Goal: Transaction & Acquisition: Purchase product/service

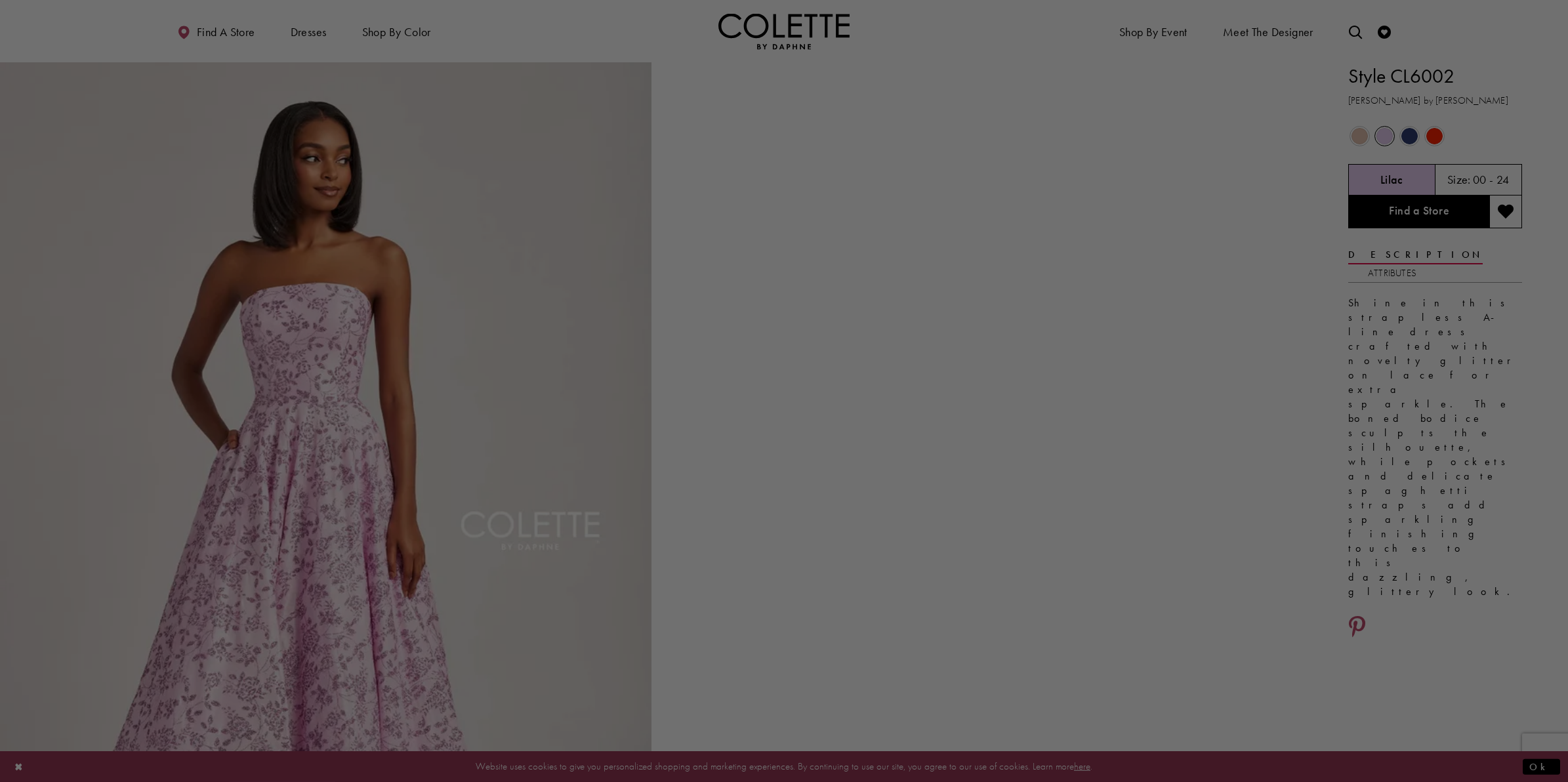
click at [1061, 372] on div at bounding box center [791, 395] width 1584 height 790
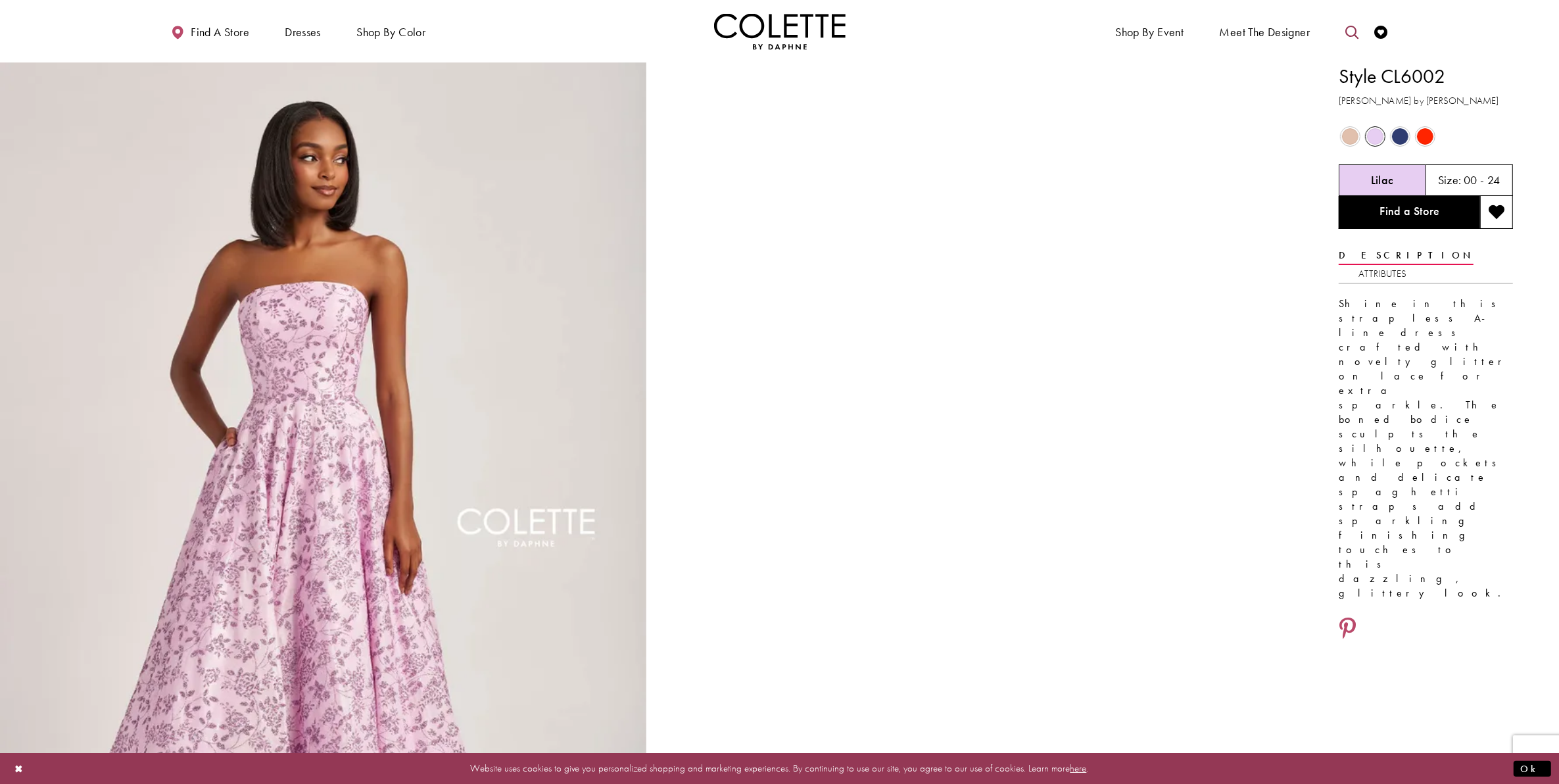
click at [1353, 32] on icon "Toggle search" at bounding box center [1352, 32] width 13 height 13
click at [1286, 34] on input "Search" at bounding box center [1285, 32] width 158 height 20
type input "******"
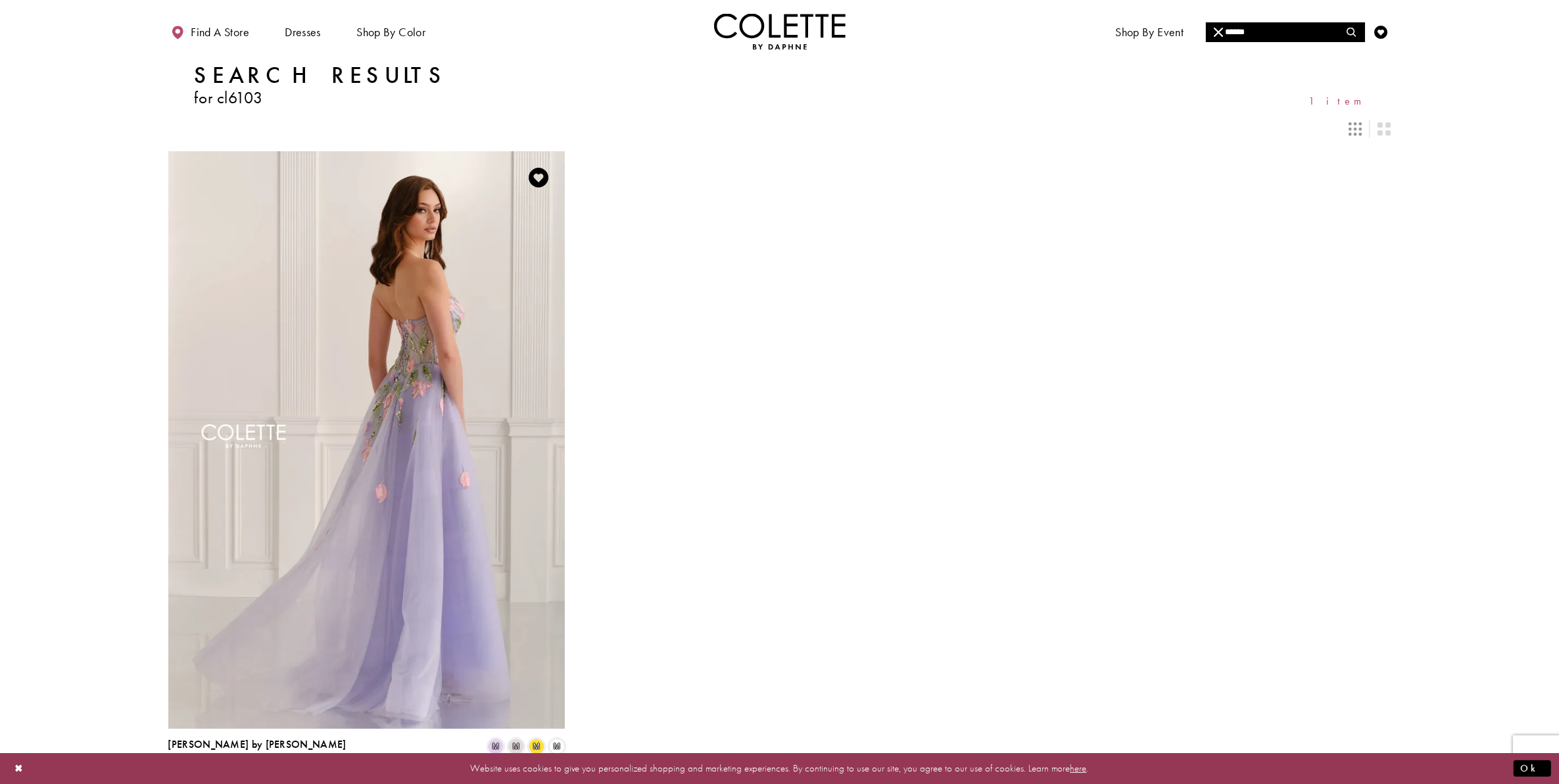
click at [414, 406] on img "Visit Colette by Daphne Style No. CL6103 Page" at bounding box center [366, 439] width 396 height 577
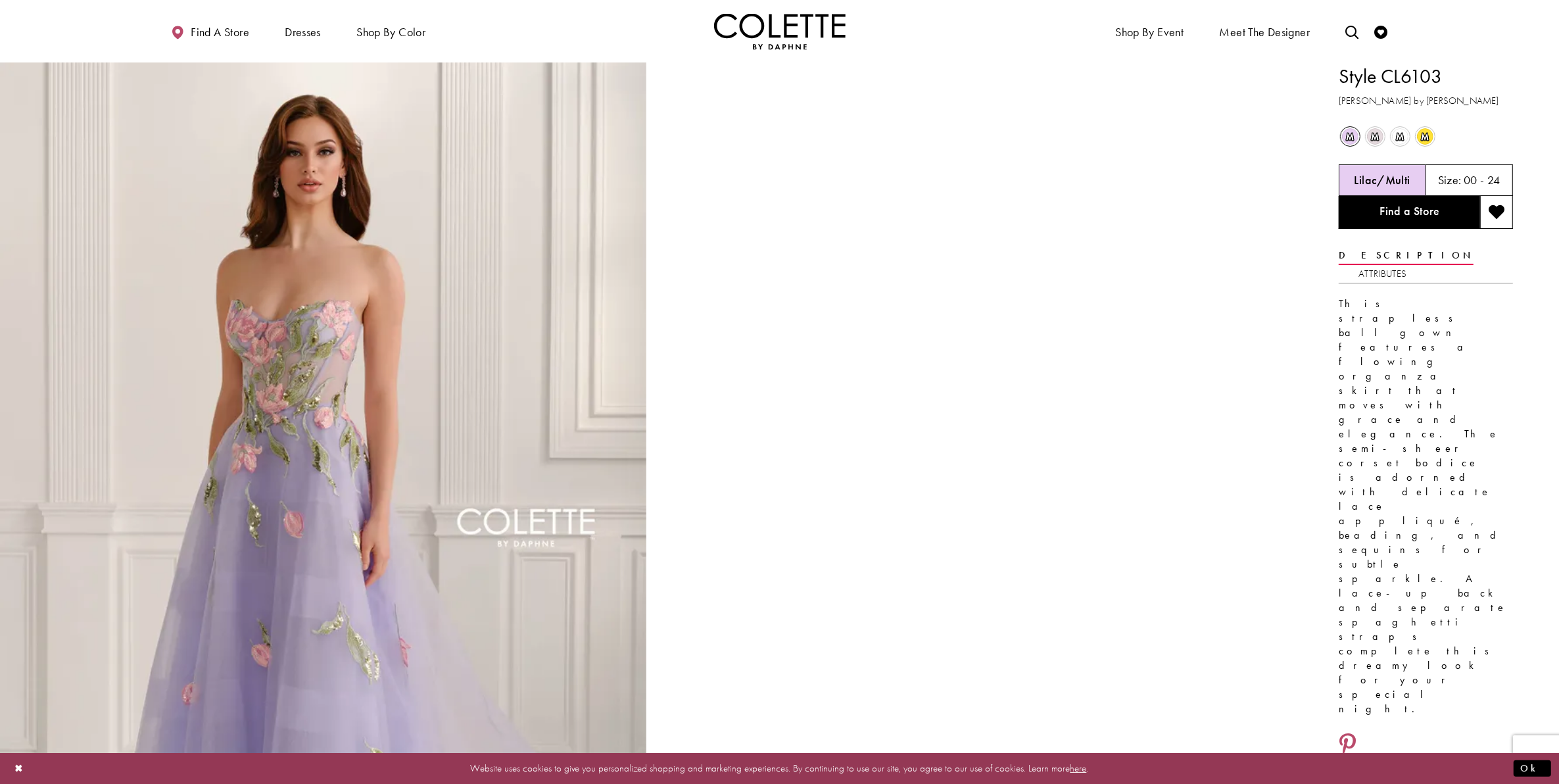
click at [1427, 140] on span "m" at bounding box center [1425, 136] width 16 height 16
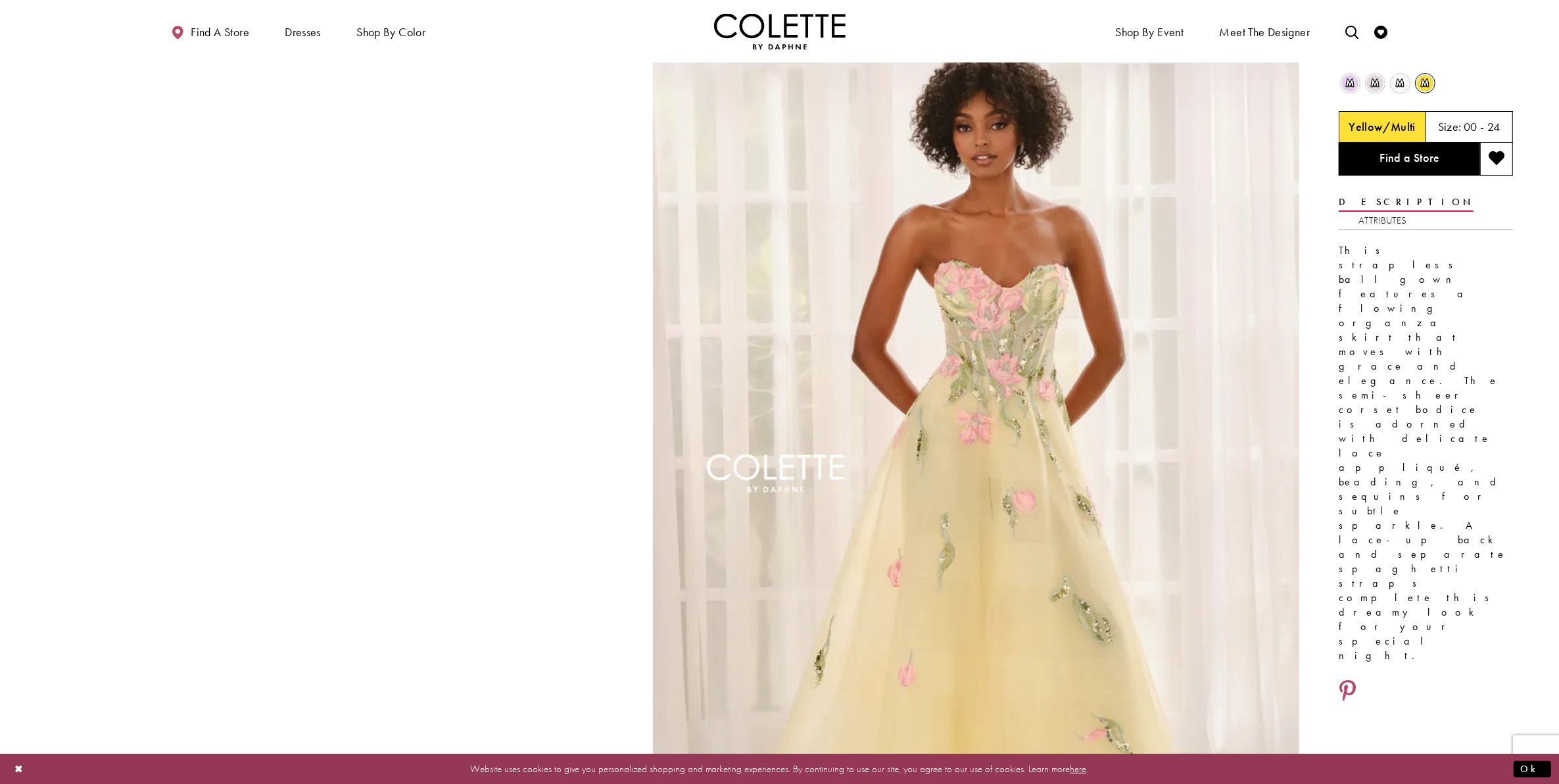
scroll to position [82, 0]
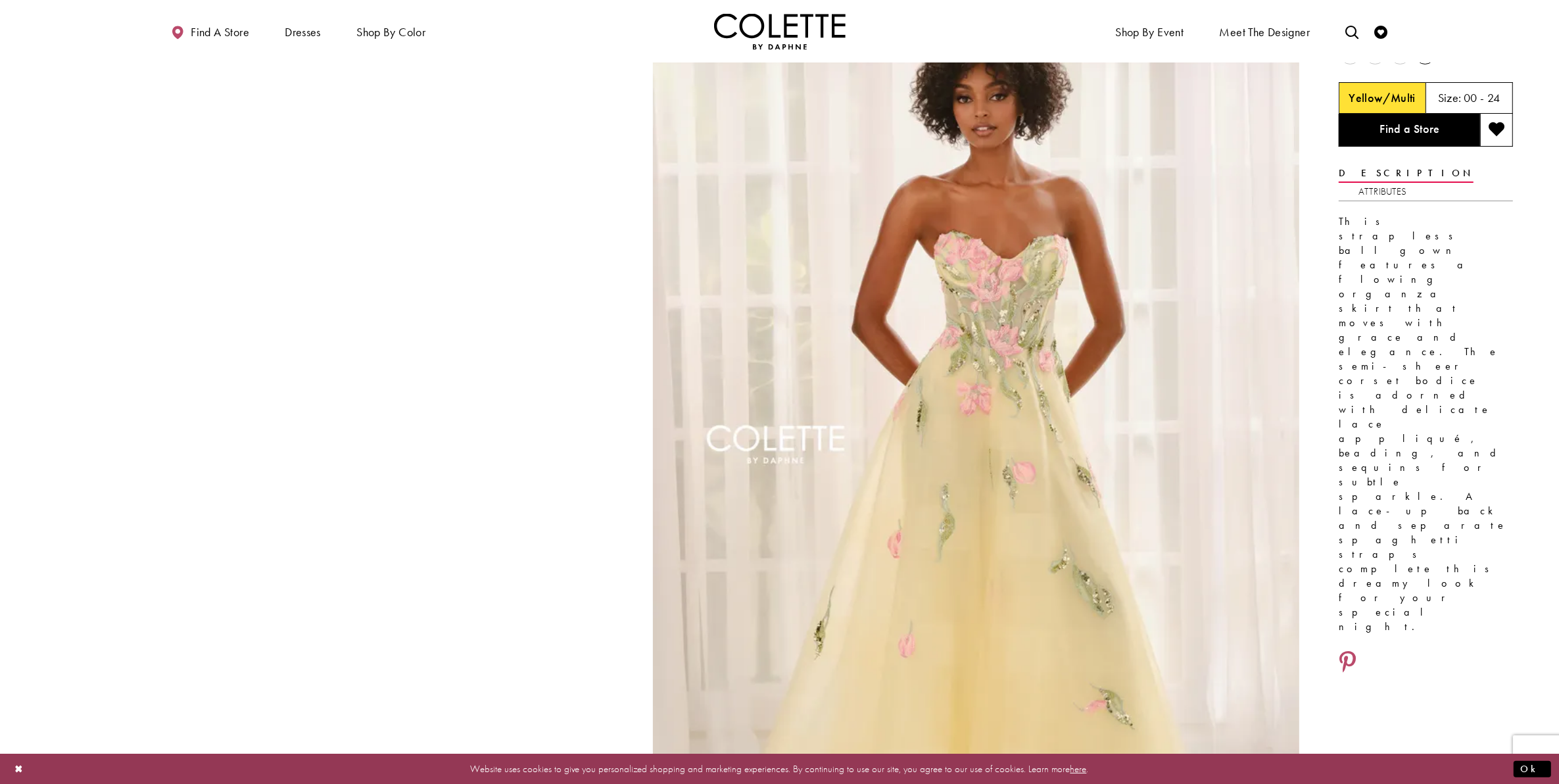
click at [494, 304] on video "Style CL6103 Colette by Daphne #1 autoplay loop mute video" at bounding box center [323, 142] width 647 height 324
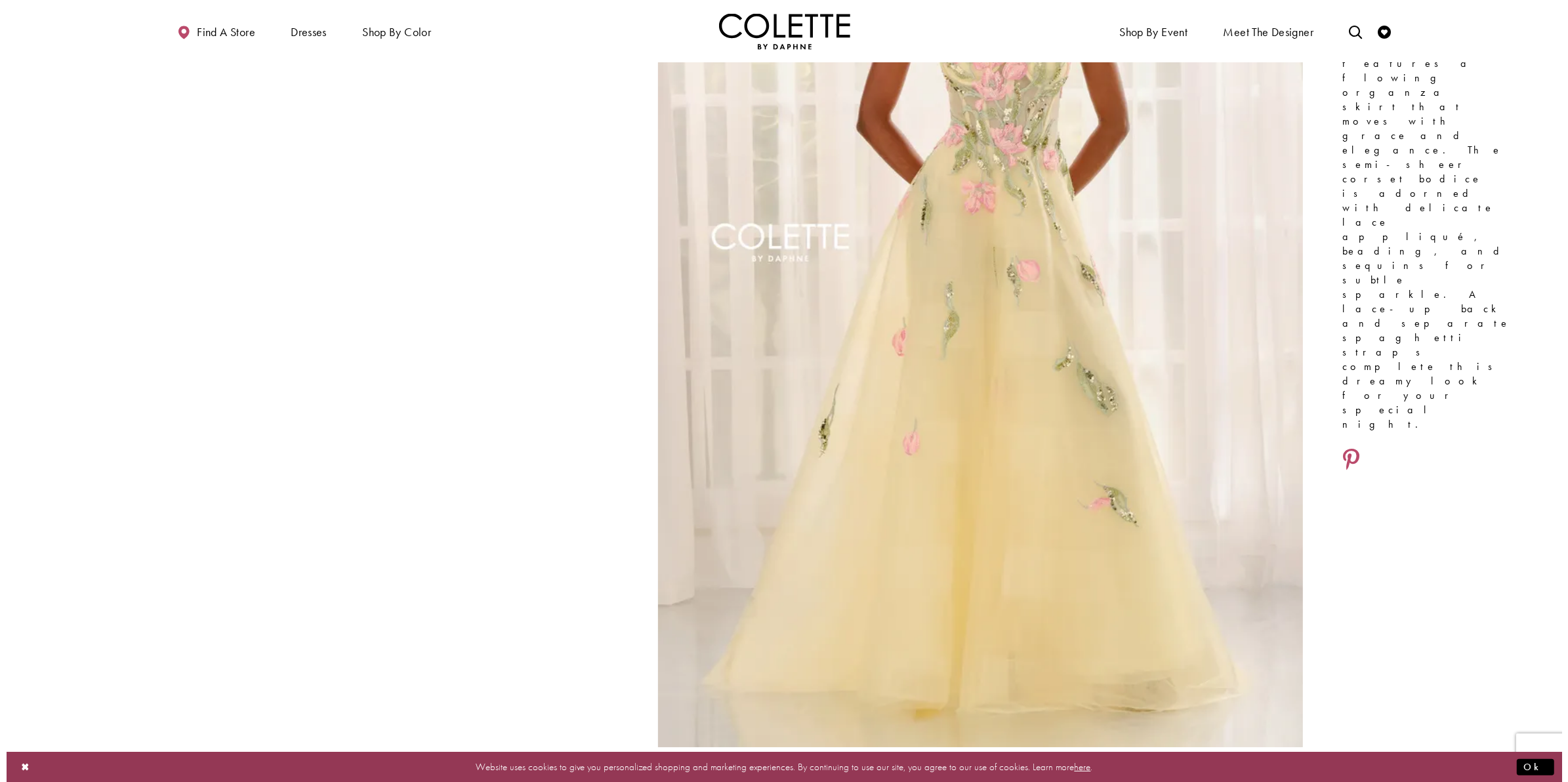
scroll to position [246, 0]
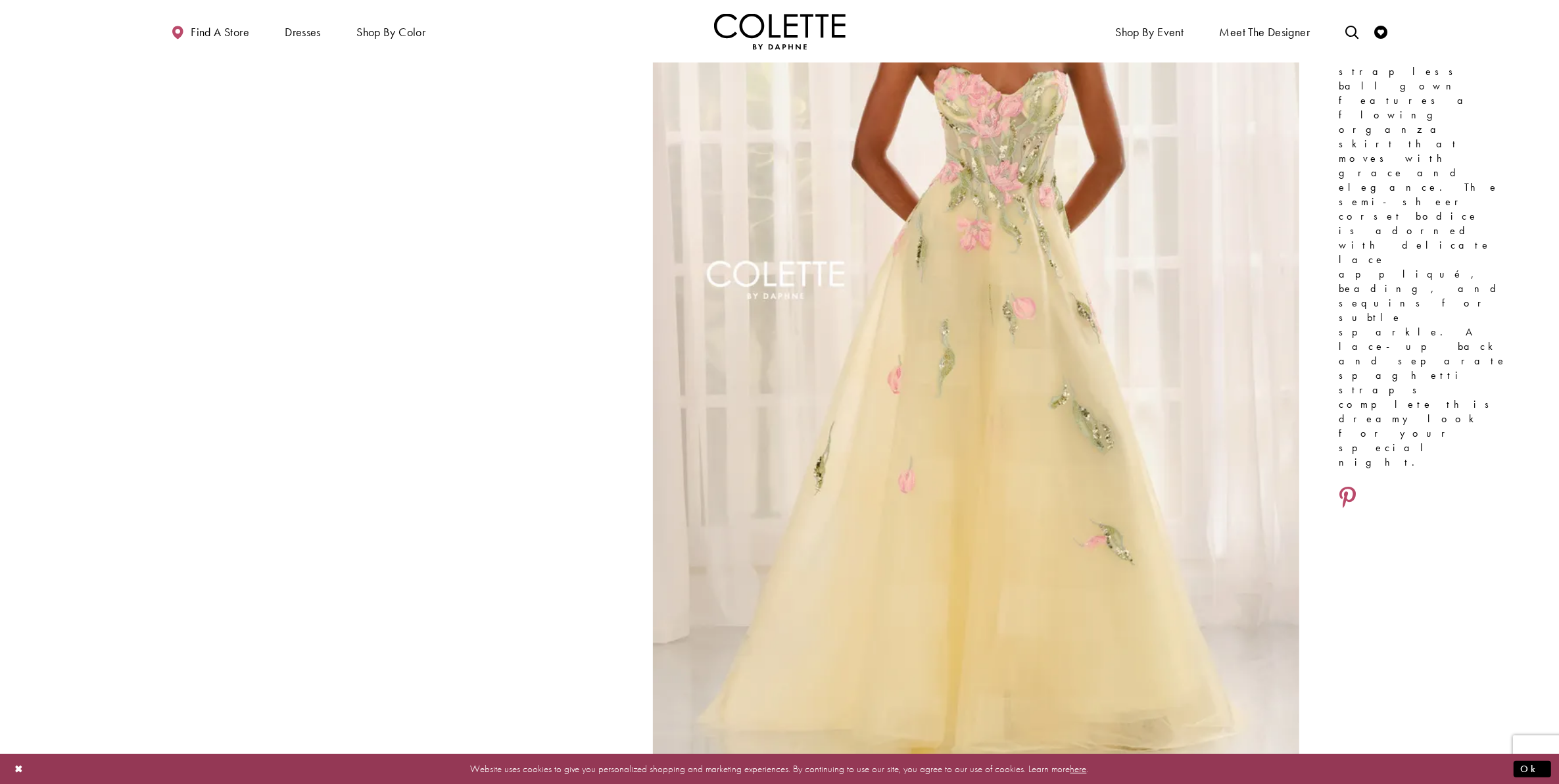
click at [866, 338] on img "Full size Style CL6103 Colette by Daphne #4 Yellow/Multi frontface vertical pic…" at bounding box center [976, 301] width 647 height 970
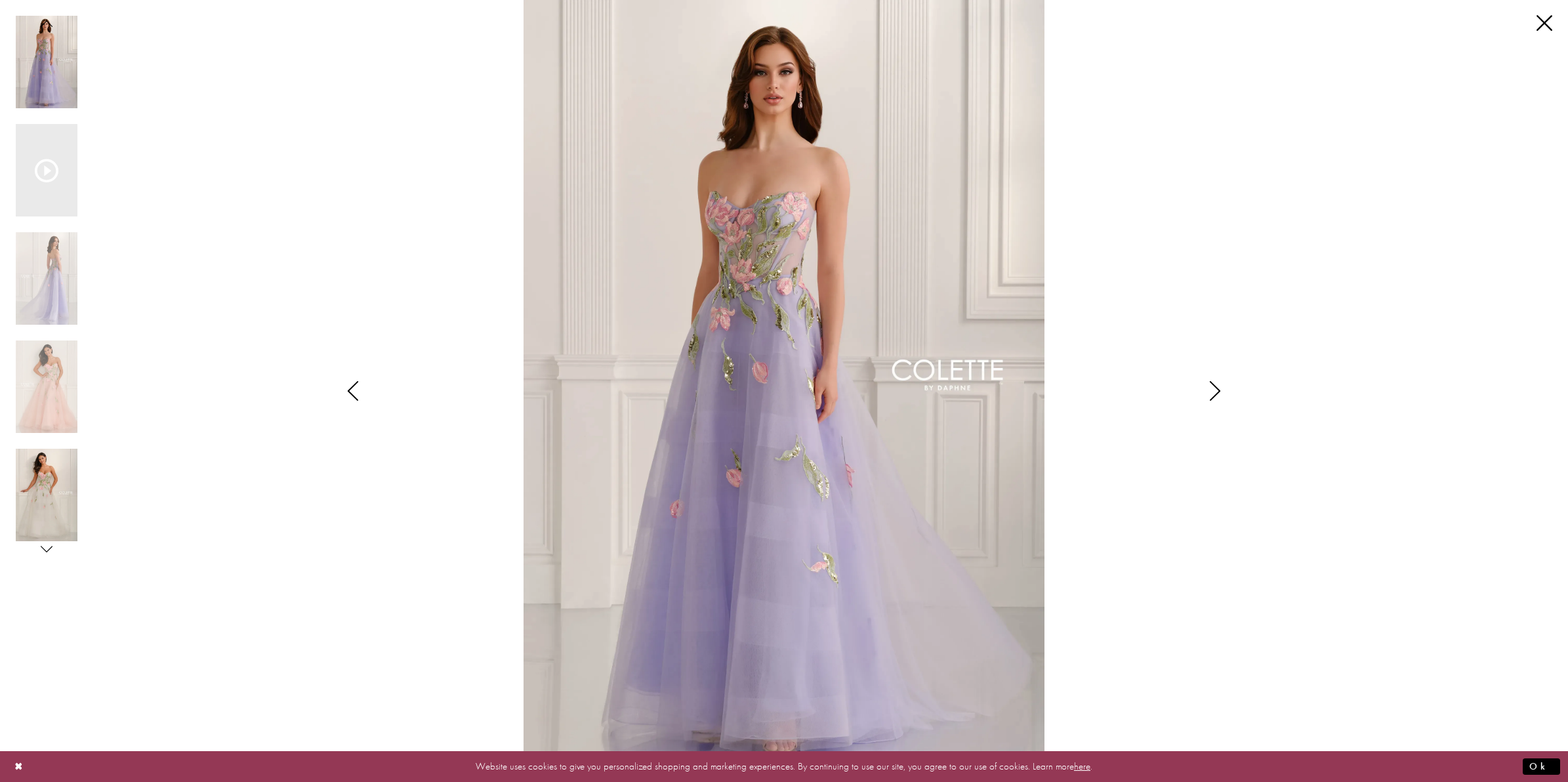
click at [38, 496] on img "Scroll List" at bounding box center [47, 495] width 62 height 92
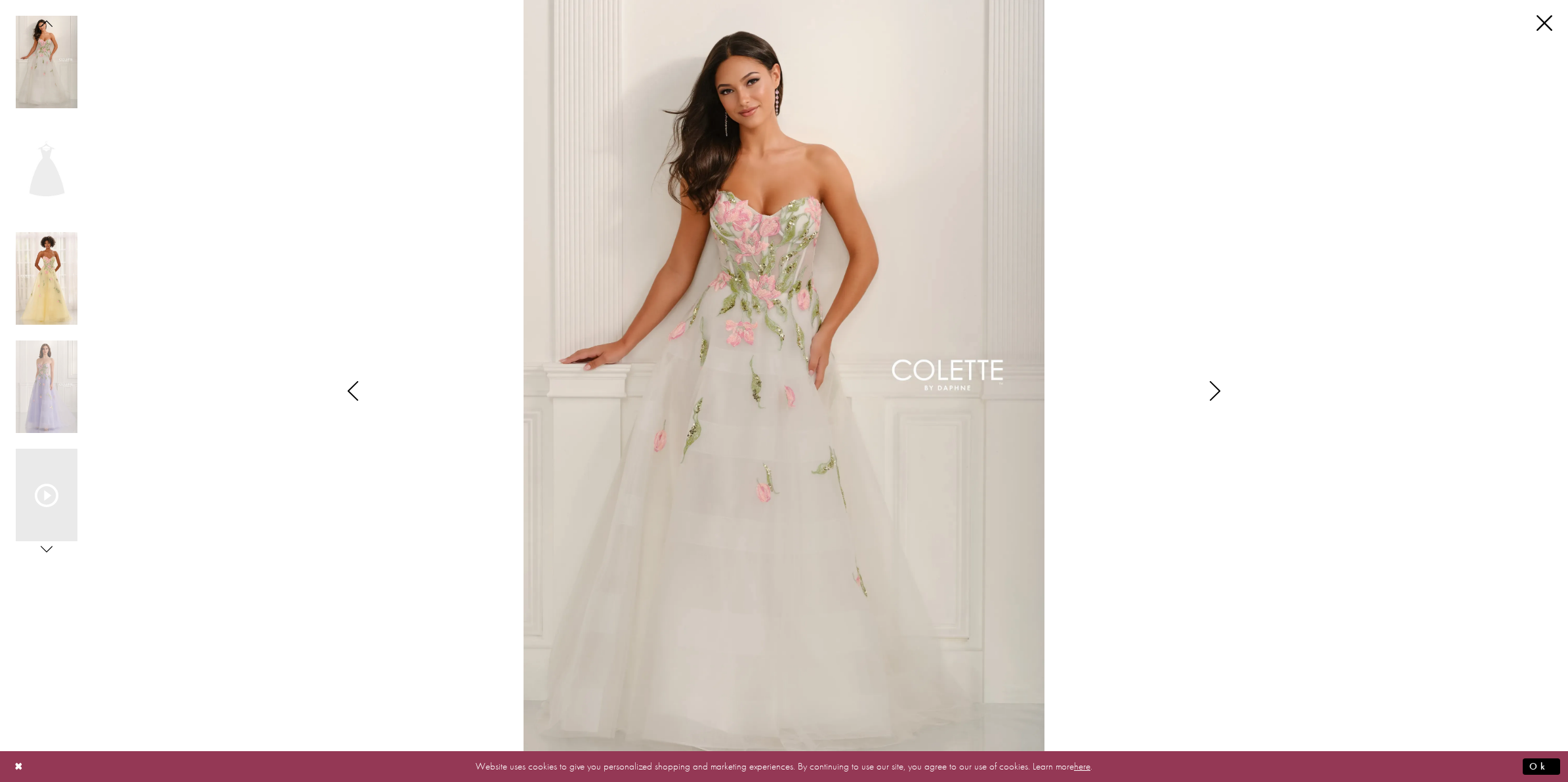
click at [62, 295] on img "Scroll List" at bounding box center [47, 277] width 62 height 92
